Goal: Communication & Community: Ask a question

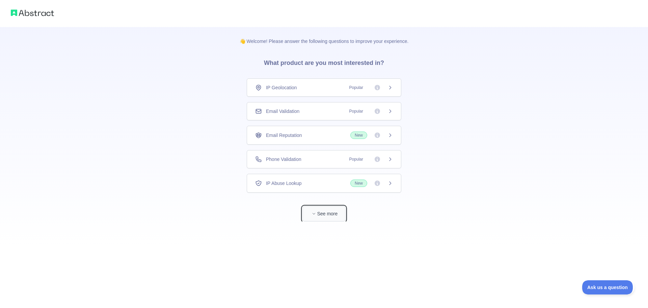
click at [333, 213] on button "See more" at bounding box center [323, 213] width 43 height 15
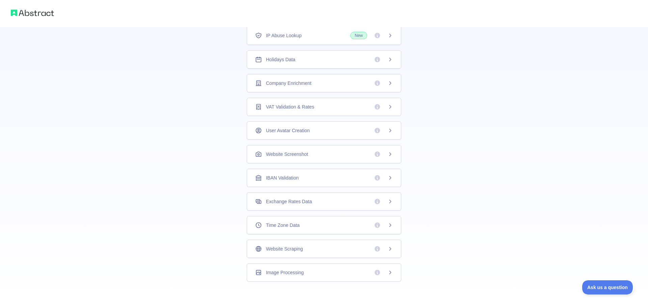
scroll to position [122, 0]
click at [299, 248] on span "Website Scraping" at bounding box center [284, 247] width 37 height 7
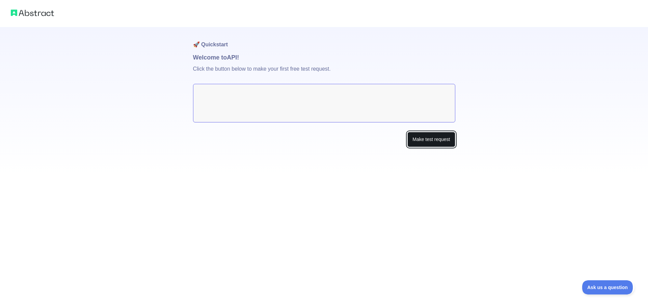
click at [436, 141] on button "Make test request" at bounding box center [431, 139] width 48 height 15
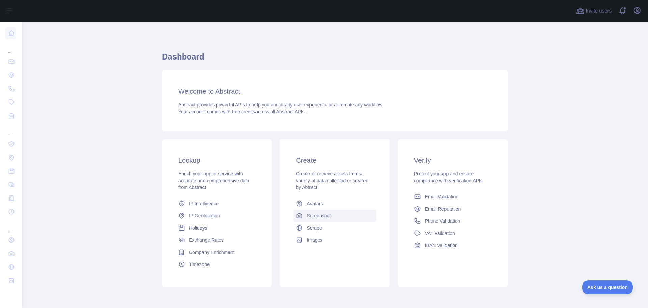
click at [316, 215] on span "Screenshot" at bounding box center [319, 215] width 24 height 7
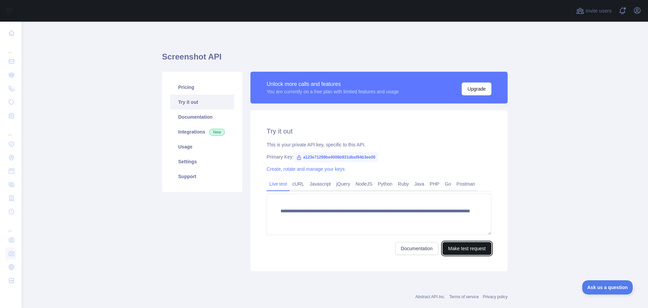
click at [468, 247] on button "Make test request" at bounding box center [467, 248] width 49 height 13
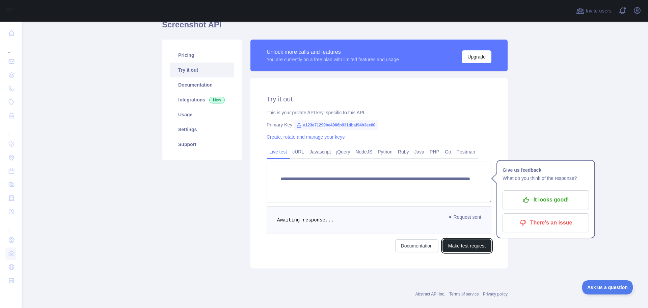
scroll to position [33, 0]
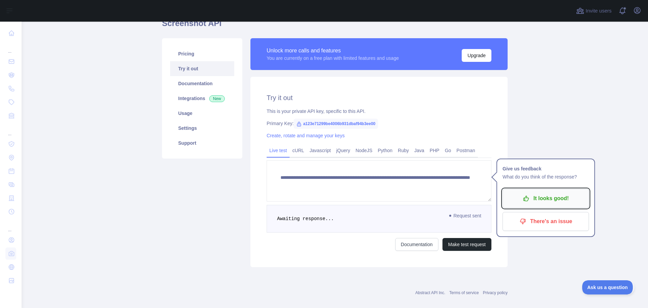
click at [554, 196] on p "It looks good!" at bounding box center [546, 197] width 76 height 11
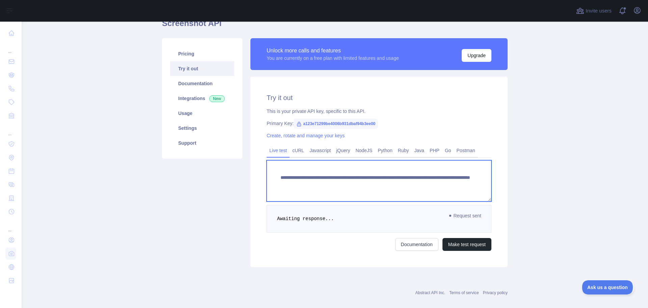
drag, startPoint x: 394, startPoint y: 184, endPoint x: 461, endPoint y: 183, distance: 66.5
click at [461, 183] on textarea "**********" at bounding box center [379, 180] width 225 height 41
paste textarea "**********"
type textarea "**********"
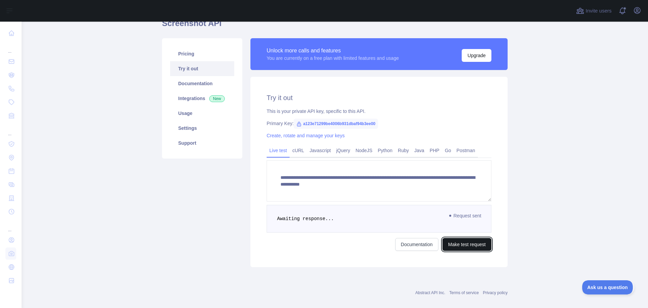
click at [463, 244] on button "Make test request" at bounding box center [467, 244] width 49 height 13
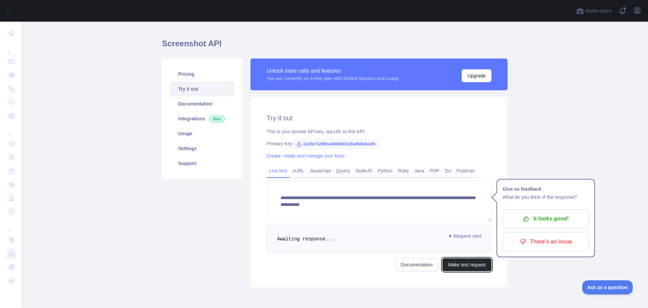
scroll to position [0, 0]
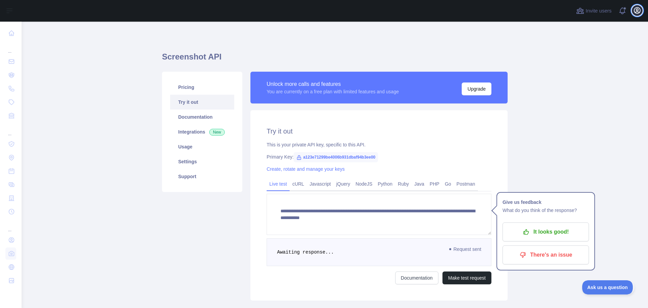
click at [637, 10] on icon "button" at bounding box center [637, 10] width 8 height 8
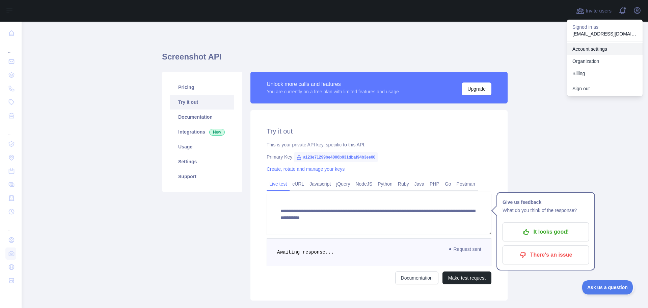
click at [601, 48] on link "Account settings" at bounding box center [605, 49] width 76 height 12
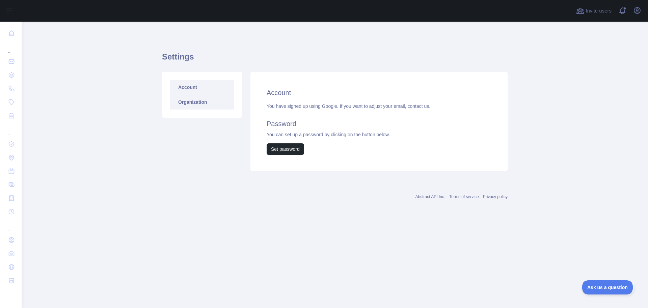
click at [191, 102] on link "Organization" at bounding box center [202, 102] width 64 height 15
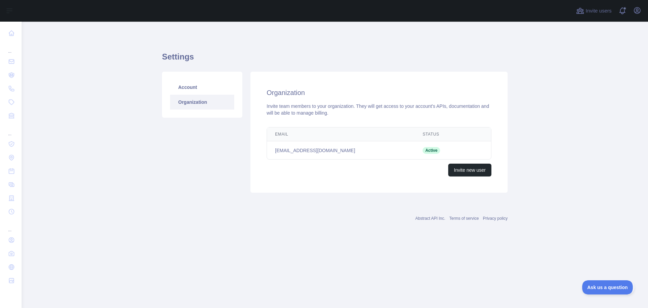
drag, startPoint x: 306, startPoint y: 154, endPoint x: 313, endPoint y: 149, distance: 8.2
click at [306, 152] on td "[EMAIL_ADDRESS][DOMAIN_NAME]" at bounding box center [341, 150] width 148 height 18
click at [429, 152] on span "Active" at bounding box center [432, 150] width 18 height 7
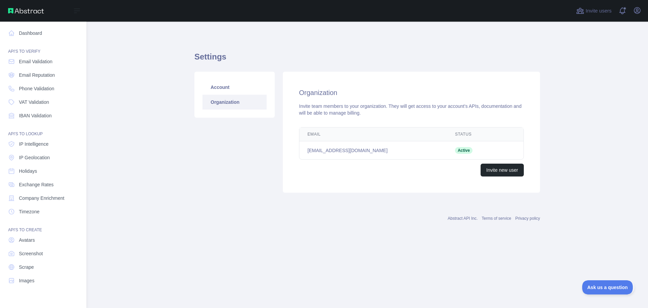
click at [8, 26] on nav "Dashboard API'S TO VERIFY Email Validation Email Reputation Phone Validation VA…" at bounding box center [43, 159] width 76 height 275
click at [34, 36] on link "Dashboard" at bounding box center [43, 33] width 76 height 12
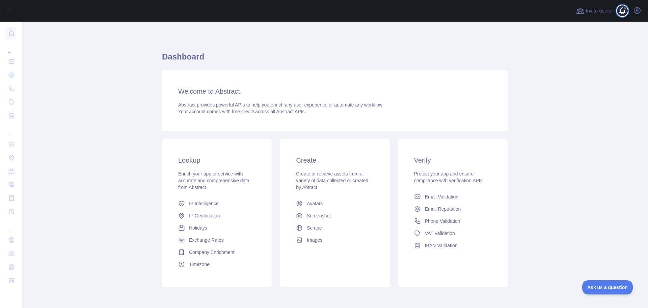
click at [623, 10] on span at bounding box center [626, 11] width 14 height 22
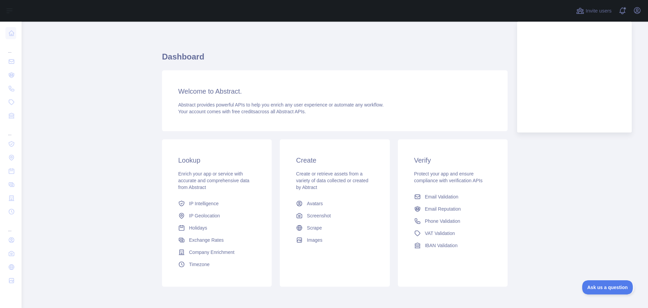
click at [440, 53] on h1 "Dashboard" at bounding box center [335, 59] width 346 height 16
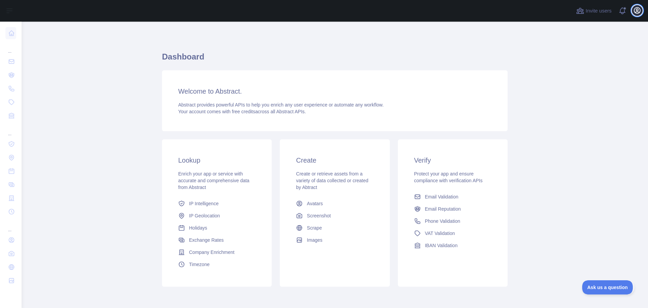
click at [636, 11] on icon "button" at bounding box center [637, 10] width 8 height 8
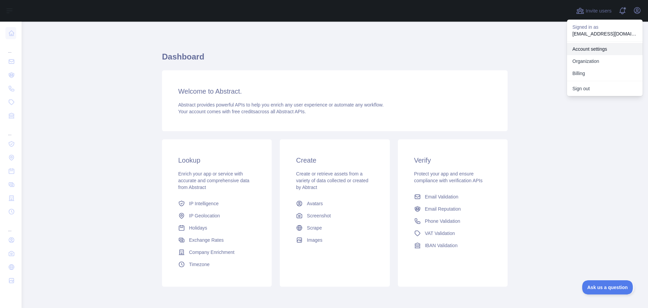
click at [597, 50] on link "Account settings" at bounding box center [605, 49] width 76 height 12
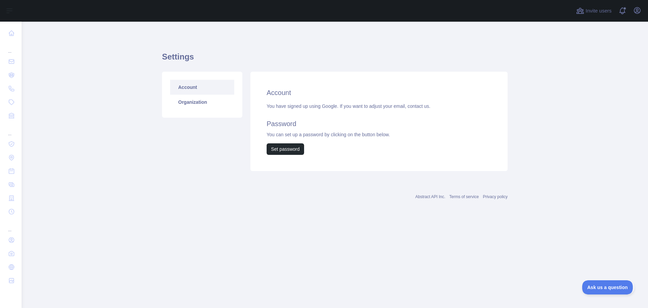
click at [305, 104] on div "You have signed up using Google. If you want to adjust your email, contact us. …" at bounding box center [379, 129] width 225 height 52
click at [189, 104] on link "Organization" at bounding box center [202, 102] width 64 height 15
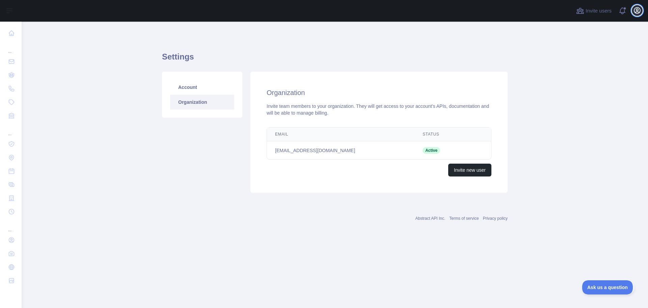
click at [638, 10] on icon "button" at bounding box center [637, 10] width 6 height 6
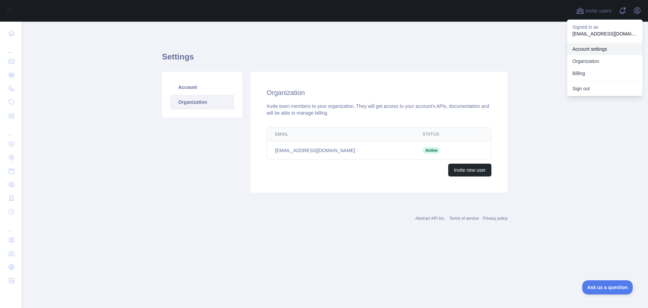
click at [605, 50] on link "Account settings" at bounding box center [605, 49] width 76 height 12
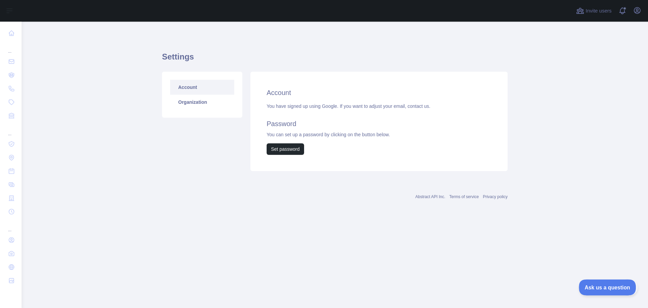
click at [605, 286] on span "Ask us a question" at bounding box center [604, 286] width 51 height 5
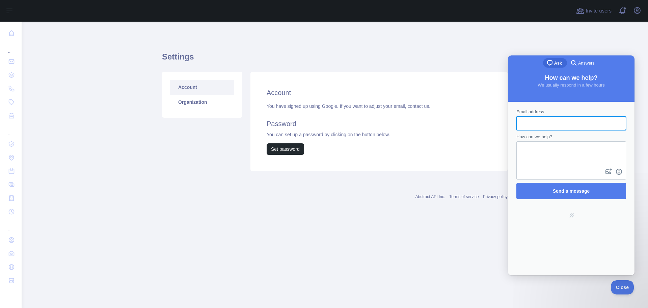
click at [522, 97] on div "chat-square Ask search-medium Answers How can we help? We usually respond in a …" at bounding box center [571, 164] width 127 height 219
click at [525, 122] on input "Email address" at bounding box center [571, 123] width 99 height 12
click at [524, 121] on input "Email address" at bounding box center [571, 123] width 99 height 12
type input "*"
type input "**********"
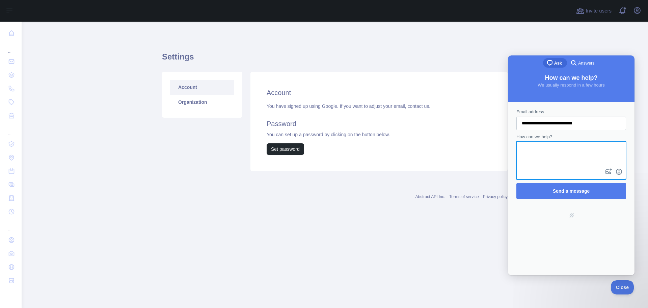
click at [541, 160] on textarea "How can we help?" at bounding box center [571, 154] width 108 height 25
type textarea "**********"
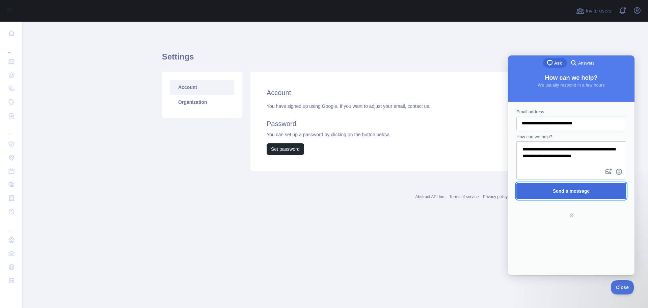
click at [584, 192] on span "Send a message" at bounding box center [571, 190] width 37 height 5
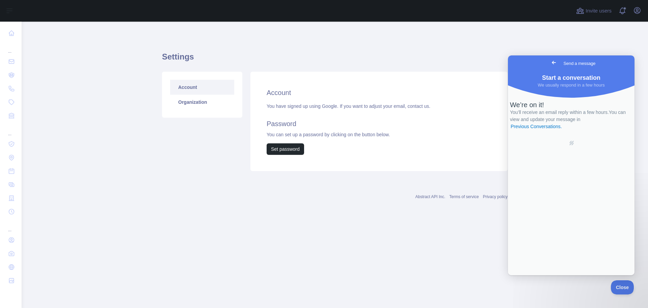
click at [550, 64] on span "Go back" at bounding box center [554, 62] width 8 height 8
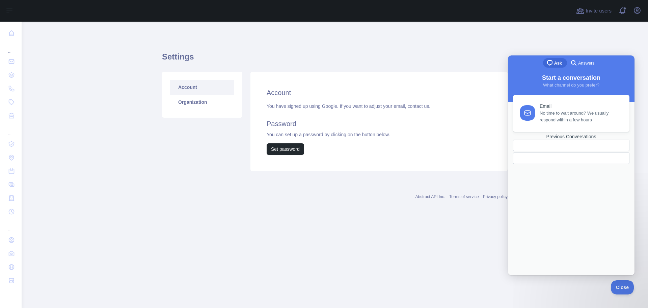
drag, startPoint x: 365, startPoint y: 216, endPoint x: 361, endPoint y: 215, distance: 4.2
click at [364, 216] on div "Settings Account Organization Account You have signed up using Google. If you w…" at bounding box center [335, 121] width 346 height 199
